Goal: Transaction & Acquisition: Obtain resource

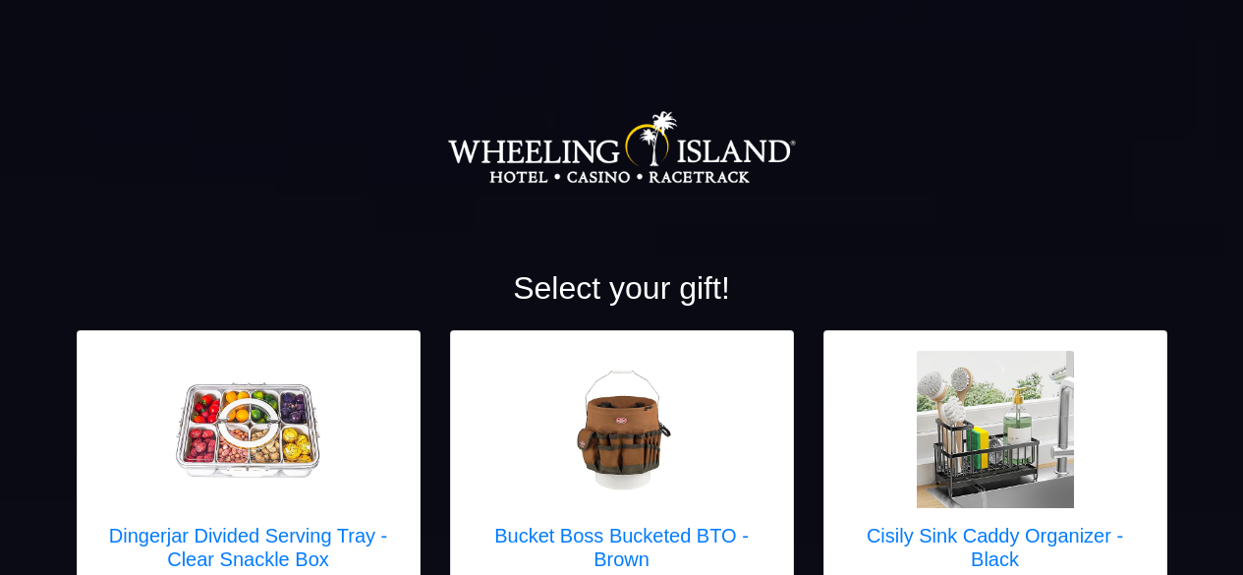
scroll to position [7357, 0]
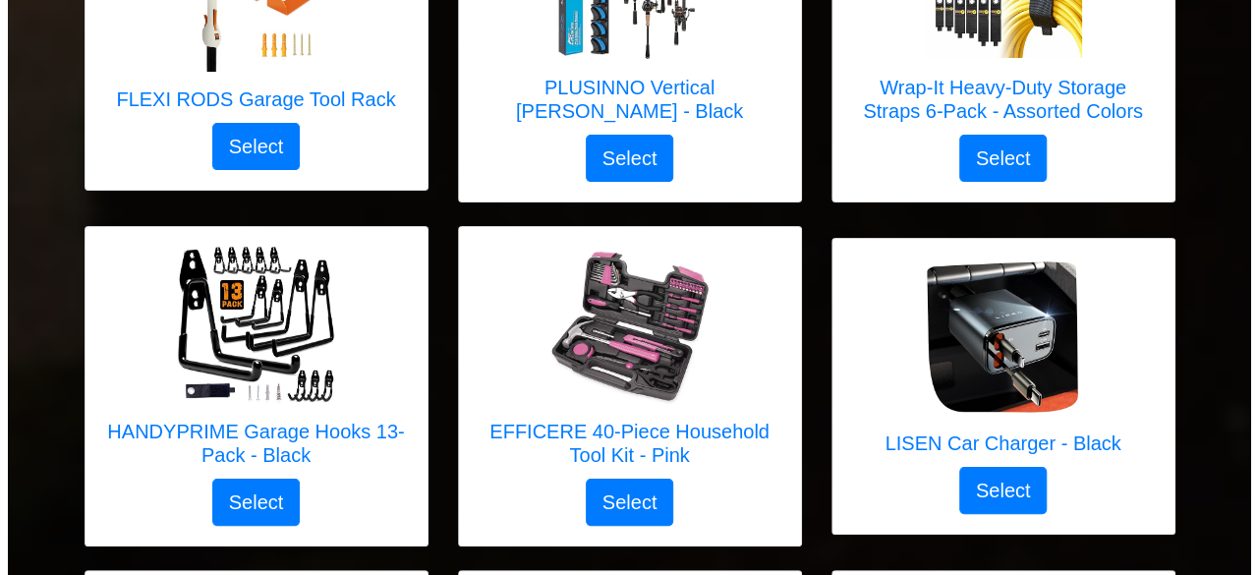
scroll to position [7460, 0]
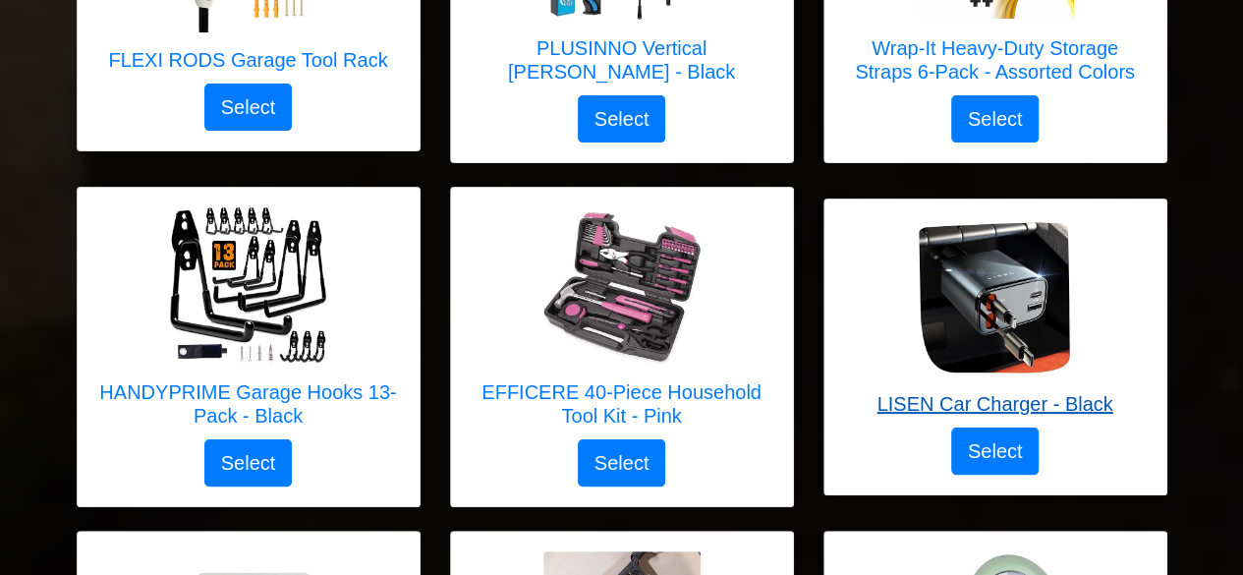
click at [1008, 266] on img at bounding box center [994, 297] width 157 height 157
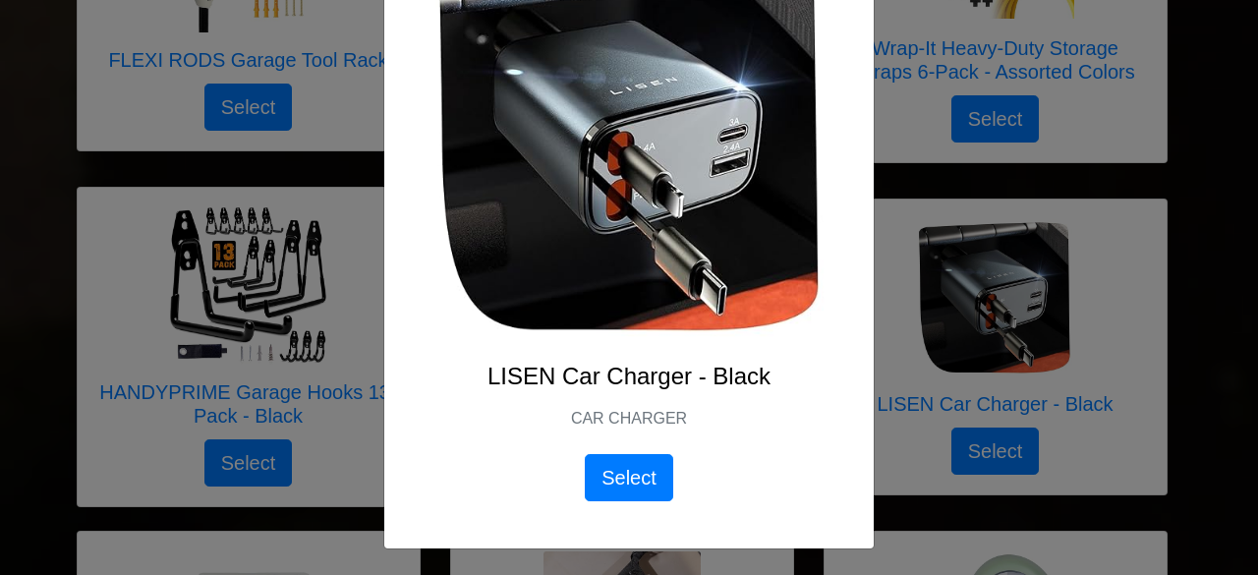
scroll to position [0, 0]
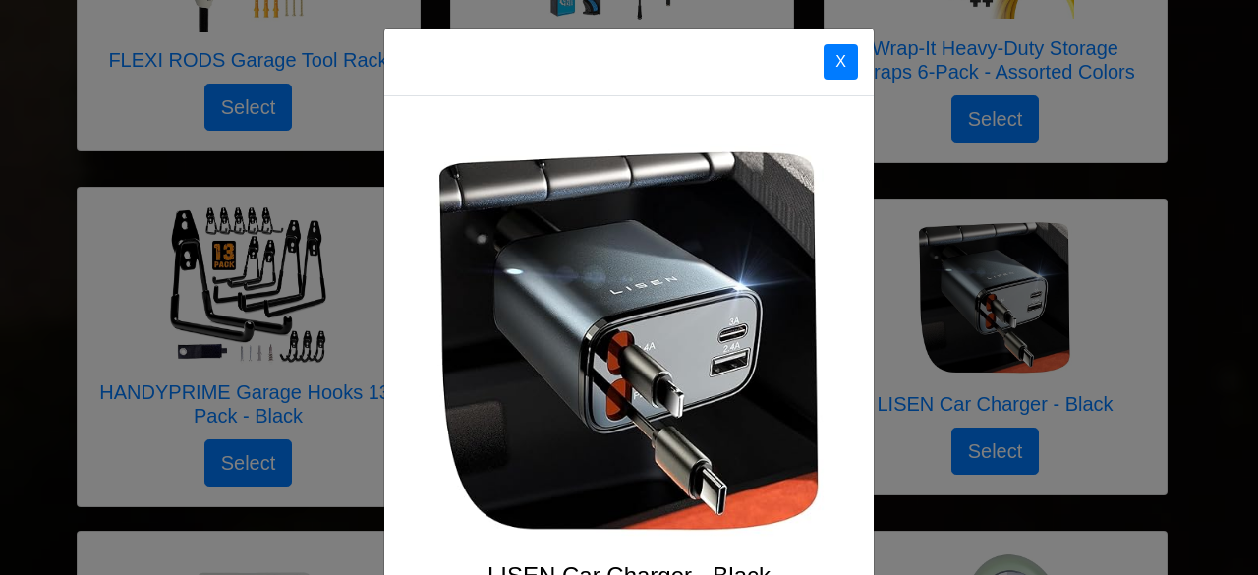
click at [1100, 170] on div "X LISEN Car Charger - Black CAR CHARGER Select" at bounding box center [629, 287] width 1258 height 575
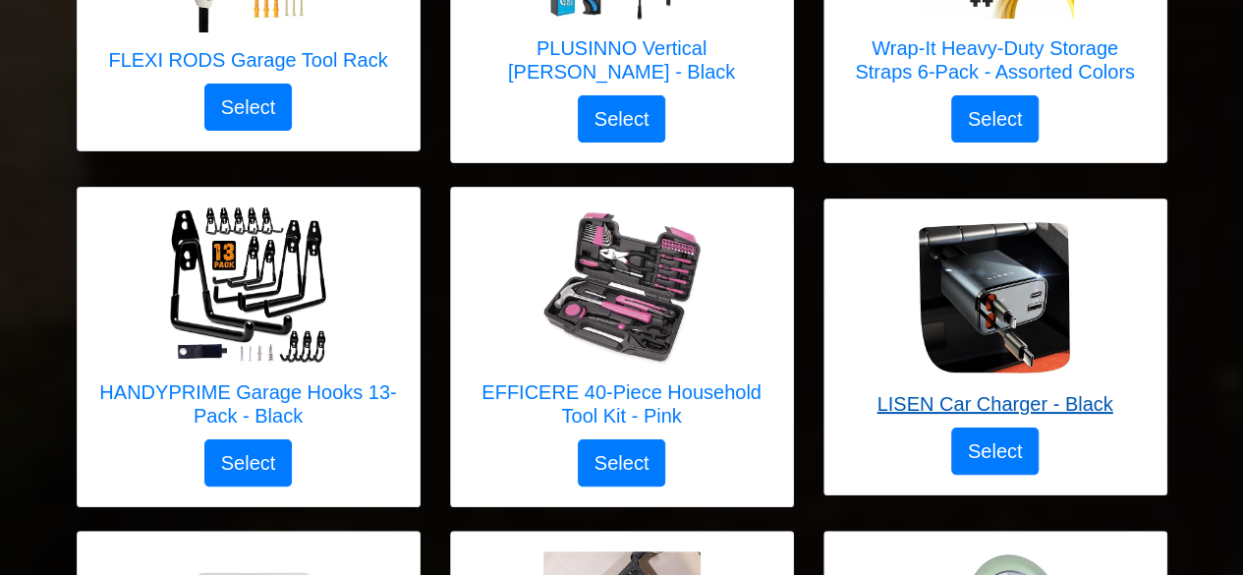
click at [1022, 392] on h5 "LISEN Car Charger - Black" at bounding box center [994, 404] width 236 height 24
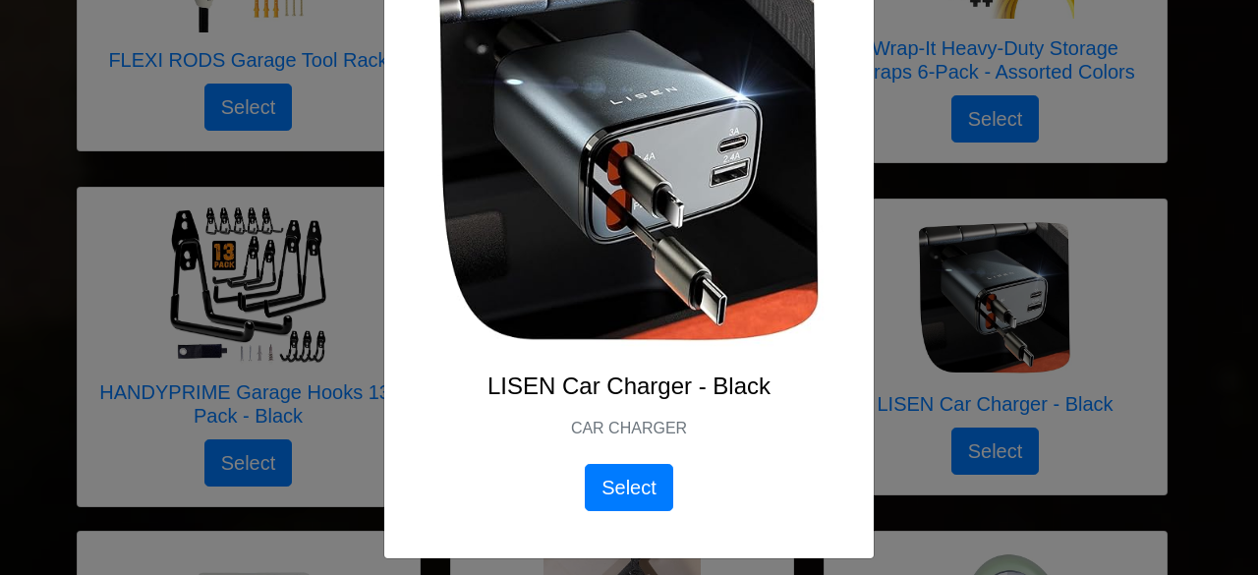
scroll to position [199, 0]
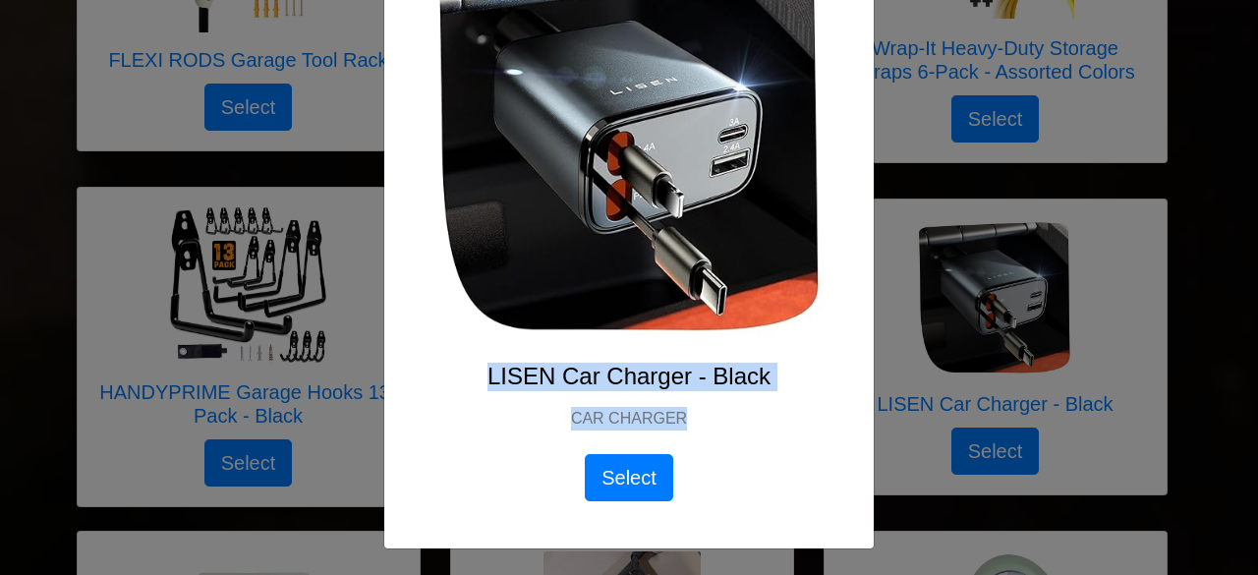
drag, startPoint x: 484, startPoint y: 370, endPoint x: 680, endPoint y: 394, distance: 197.0
click at [680, 394] on div "LISEN Car Charger - Black CAR CHARGER Select" at bounding box center [628, 432] width 395 height 139
copy div "LISEN Car Charger - Black CAR CHARGER"
